Goal: Information Seeking & Learning: Learn about a topic

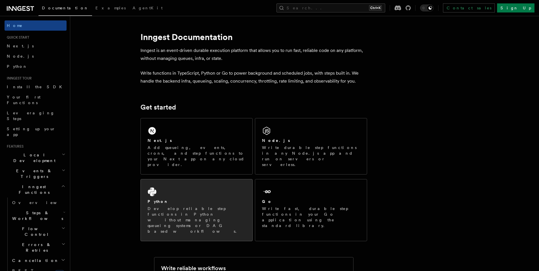
click at [171, 187] on div "Python Develop reliable step functions in Python without managing queueing syst…" at bounding box center [197, 210] width 112 height 62
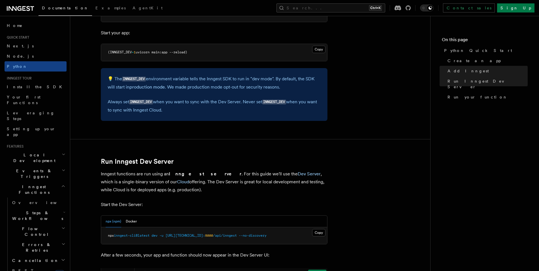
scroll to position [562, 0]
click at [298, 175] on link "Dev Server" at bounding box center [309, 173] width 23 height 5
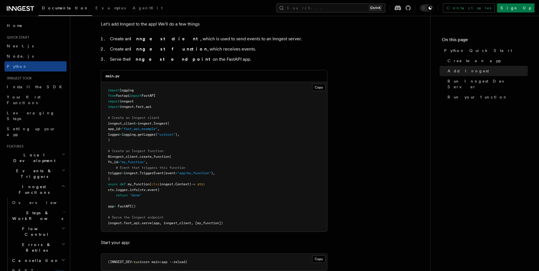
scroll to position [352, 0]
click at [319, 86] on button "Copy Copied" at bounding box center [318, 87] width 13 height 7
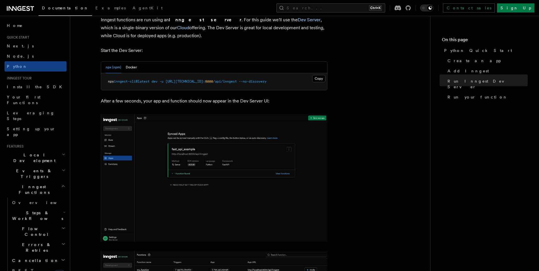
scroll to position [716, 0]
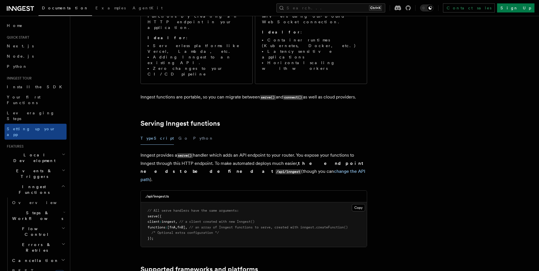
scroll to position [118, 0]
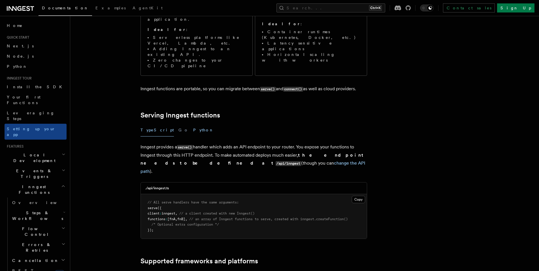
click at [193, 124] on button "Python" at bounding box center [203, 130] width 21 height 13
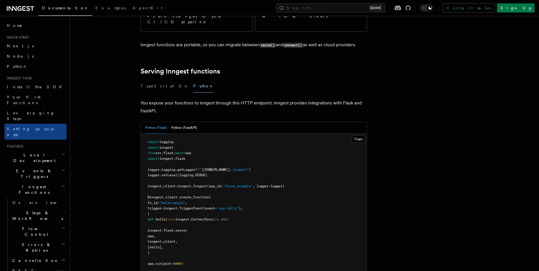
scroll to position [178, 0]
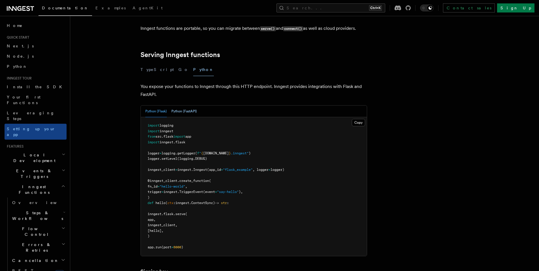
click at [178, 105] on button "Python (FastAPI)" at bounding box center [185, 111] width 26 height 12
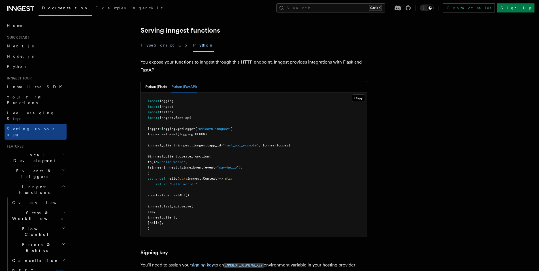
scroll to position [202, 0]
click at [361, 95] on button "Copy Copied" at bounding box center [358, 98] width 13 height 7
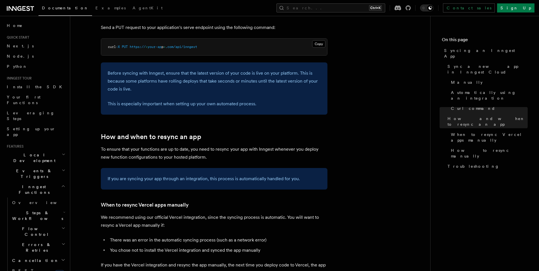
scroll to position [853, 0]
